Goal: Task Accomplishment & Management: Manage account settings

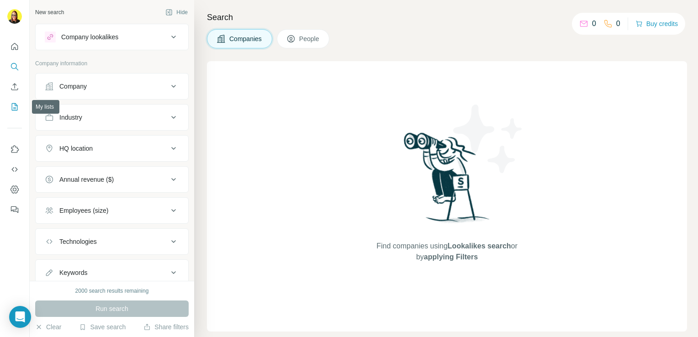
click at [16, 109] on icon "My lists" at bounding box center [14, 106] width 9 height 9
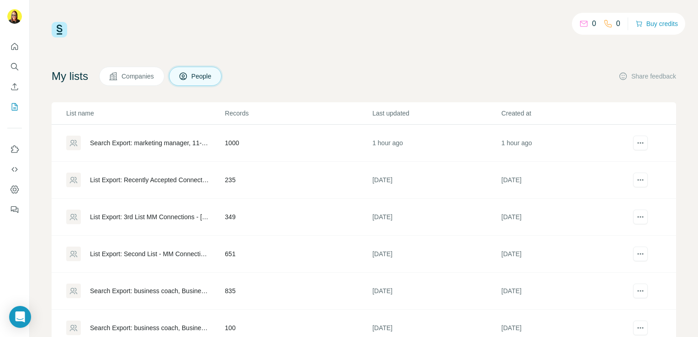
click at [172, 139] on div "Search Export: marketing manager, 11-50, Marketing, 1st degree connections - [D…" at bounding box center [149, 142] width 119 height 9
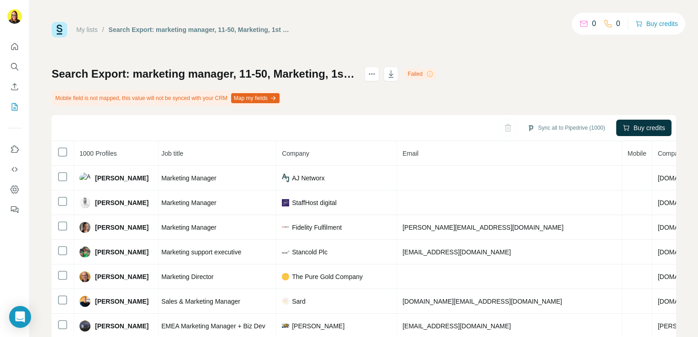
scroll to position [0, 111]
click at [376, 76] on icon "actions" at bounding box center [371, 73] width 9 height 9
click at [570, 74] on div "Search Export: marketing manager, 11-50, Marketing, 1st degree connections - [D…" at bounding box center [364, 225] width 625 height 316
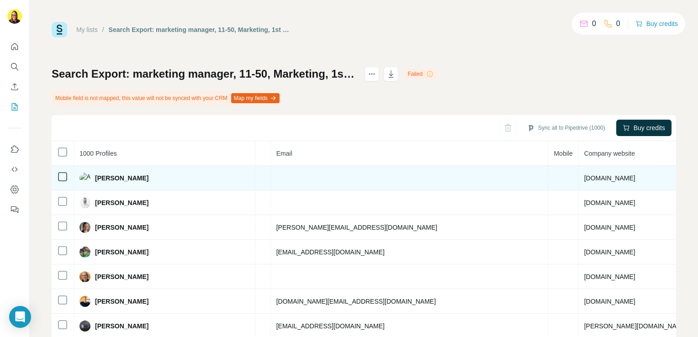
scroll to position [0, 355]
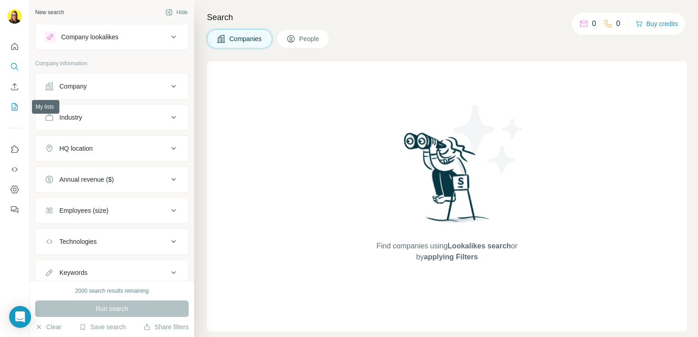
click at [15, 105] on icon "My lists" at bounding box center [15, 106] width 5 height 6
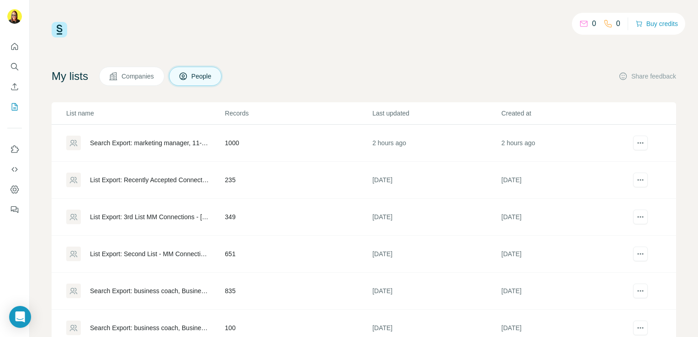
click at [196, 147] on div "Search Export: marketing manager, 11-50, Marketing, 1st degree connections - [D…" at bounding box center [145, 143] width 158 height 15
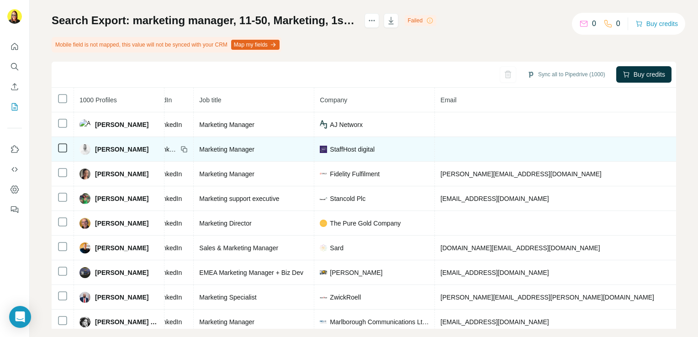
scroll to position [0, 82]
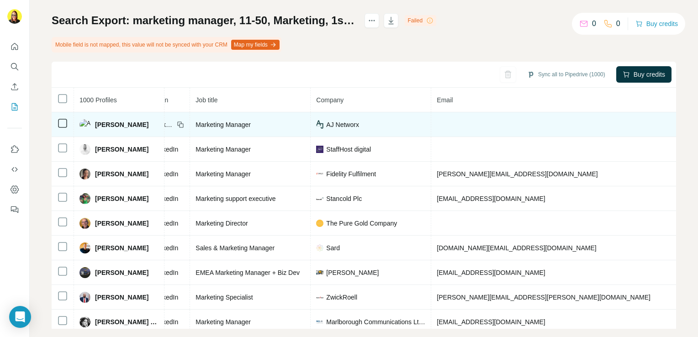
click at [487, 128] on td at bounding box center [570, 124] width 278 height 25
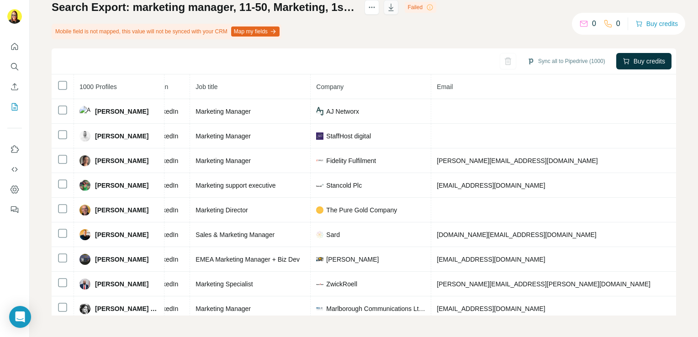
click at [396, 7] on icon "button" at bounding box center [391, 7] width 9 height 9
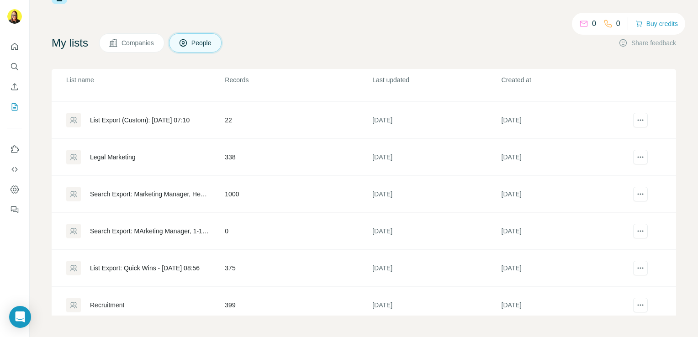
scroll to position [249, 0]
click at [183, 191] on div "Search Export: Marketing Manager, Head of Marketing, Marketing Director, 1st de…" at bounding box center [149, 194] width 119 height 9
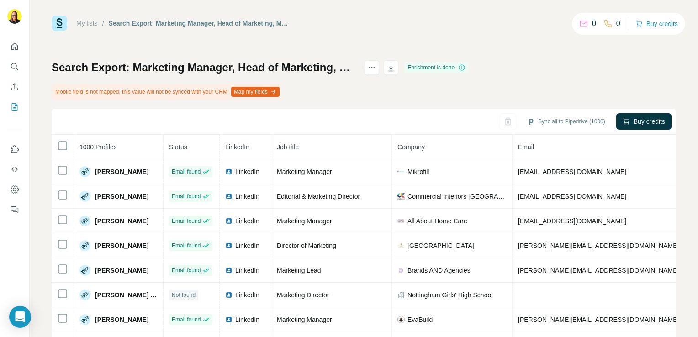
scroll to position [7, 0]
click at [356, 68] on h1 "Search Export: Marketing Manager, Head of Marketing, Marketing Director, 1st de…" at bounding box center [204, 67] width 305 height 15
click at [398, 70] on button "button" at bounding box center [391, 67] width 15 height 15
click at [406, 116] on div "Sync all to Pipedrive (1000) Buy credits" at bounding box center [364, 121] width 625 height 26
